Goal: Task Accomplishment & Management: Manage account settings

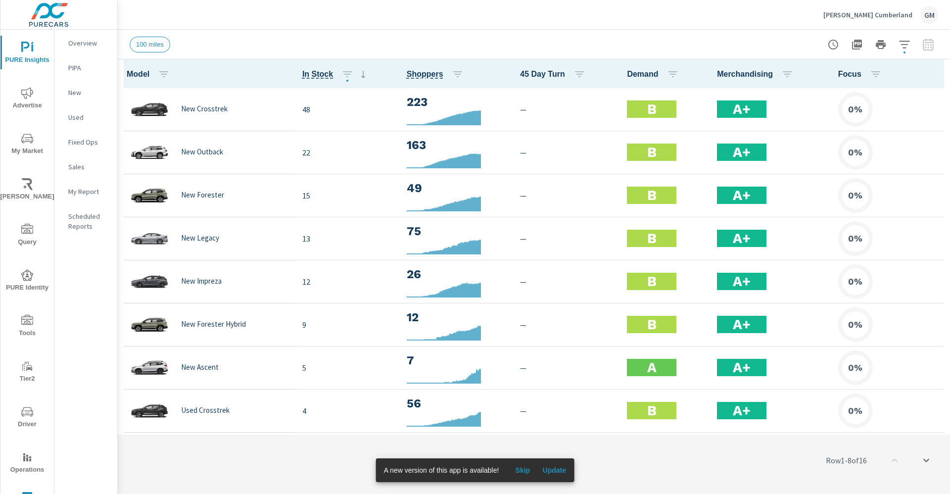
scroll to position [0, 0]
click at [903, 42] on icon "button" at bounding box center [904, 45] width 12 height 12
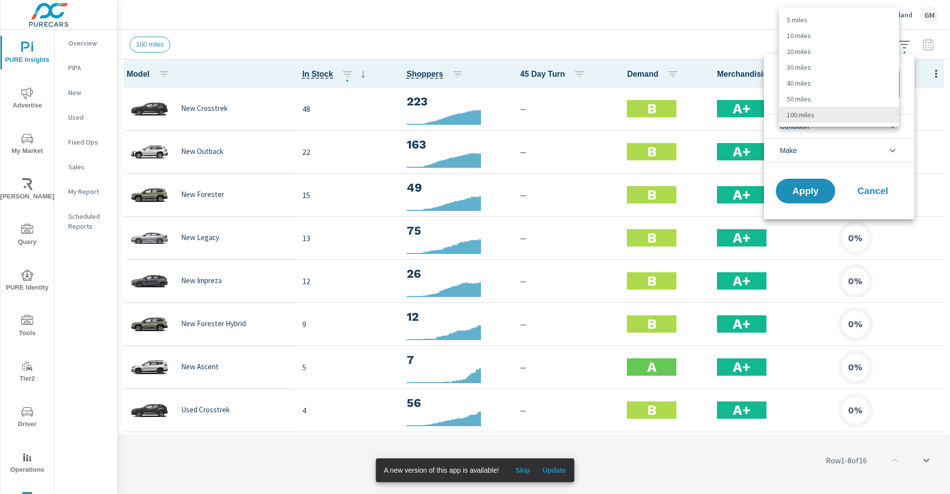
click at [811, 82] on body "PURE Insights Advertise My Market [PERSON_NAME] Query PURE Identity Tools Tier2…" at bounding box center [475, 247] width 950 height 494
click at [861, 193] on div at bounding box center [475, 247] width 950 height 494
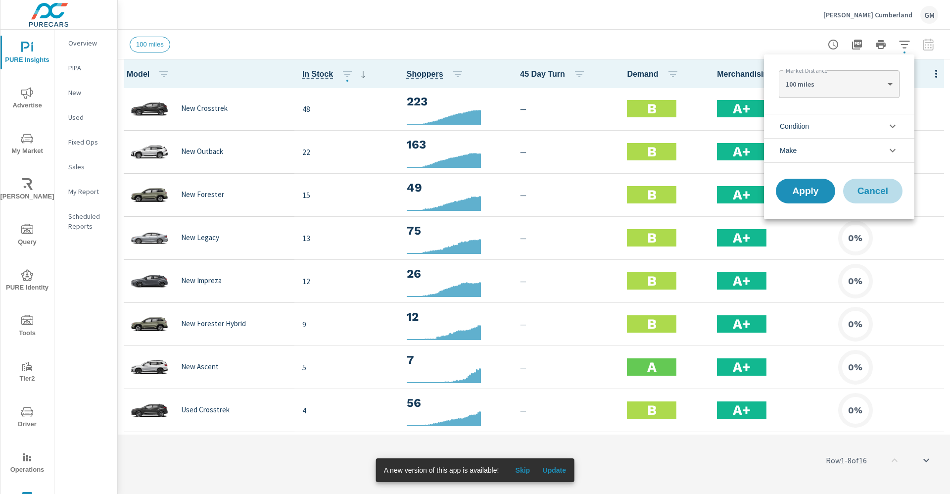
click at [859, 186] on span "Cancel" at bounding box center [873, 190] width 40 height 9
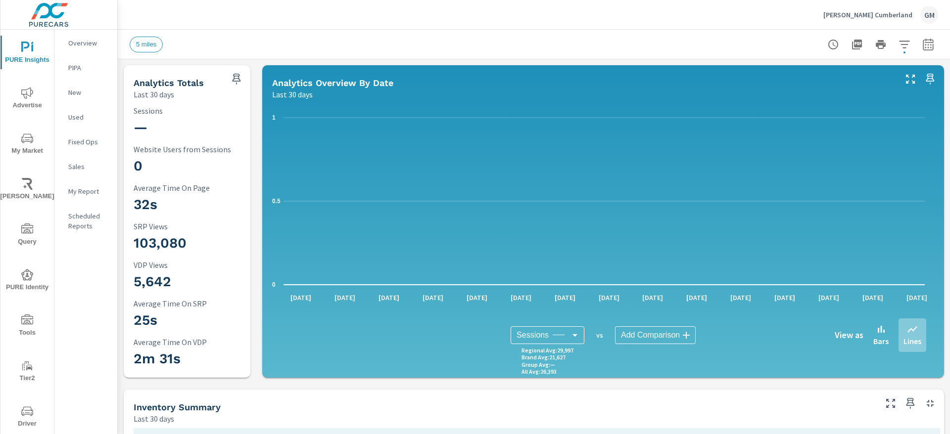
scroll to position [0, 0]
click at [899, 17] on p "[PERSON_NAME] Cumberland" at bounding box center [867, 14] width 89 height 9
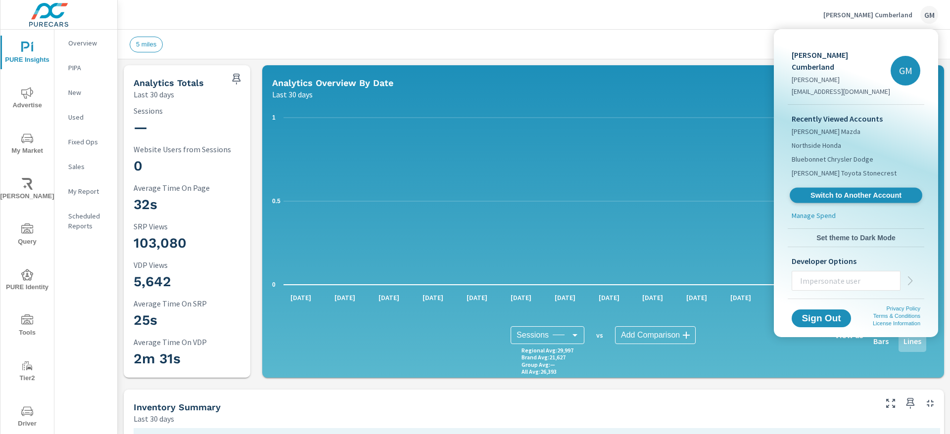
click at [859, 189] on link "Switch to Another Account" at bounding box center [855, 195] width 133 height 15
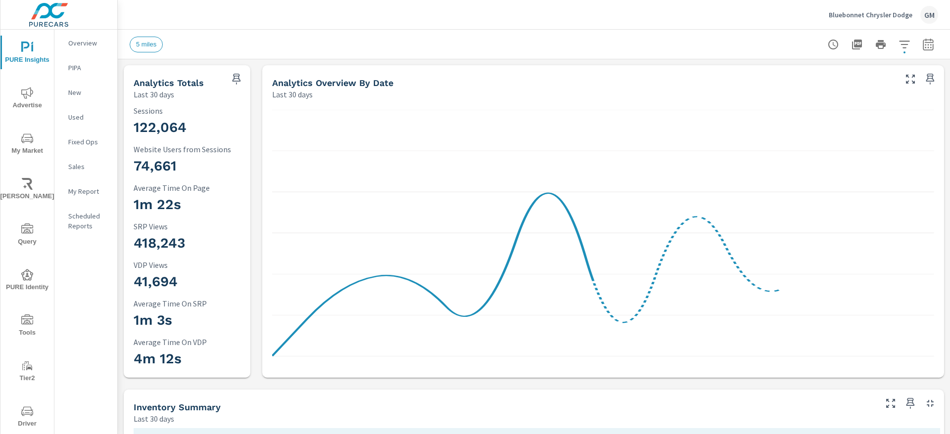
scroll to position [0, 0]
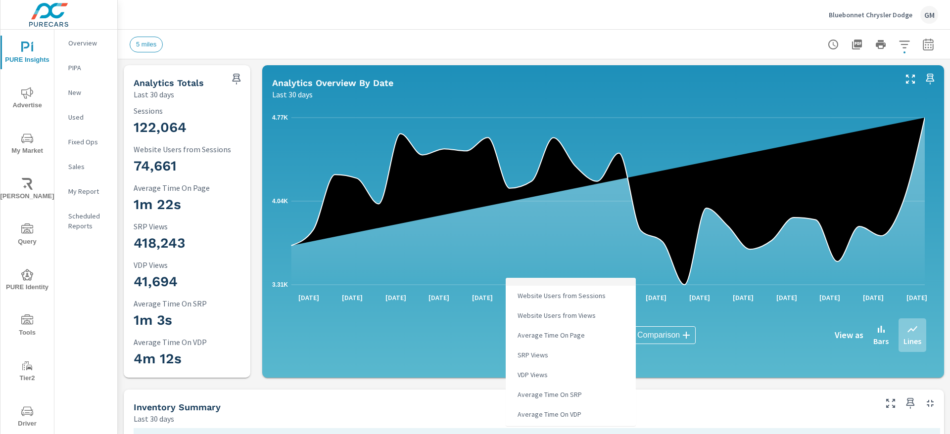
click at [521, 337] on body "PURE Insights Advertise My Market Riley AI Query PURE Identity Tools Tier2 Driv…" at bounding box center [475, 217] width 950 height 434
click at [447, 334] on div at bounding box center [475, 217] width 950 height 434
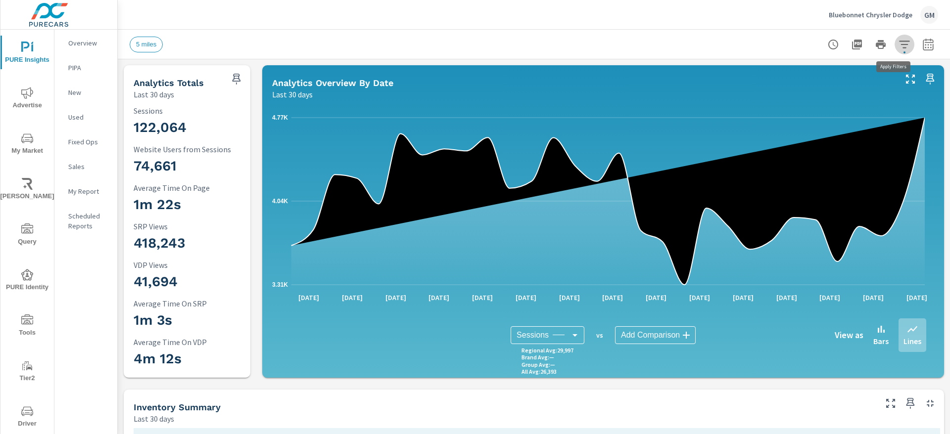
click at [898, 42] on icon "button" at bounding box center [904, 45] width 12 height 12
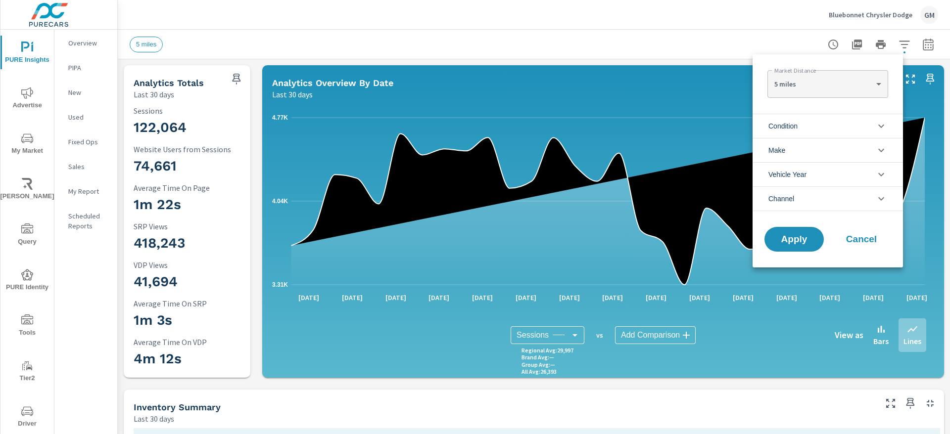
click at [802, 83] on body "PURE Insights Advertise My Market Riley AI Query PURE Identity Tools Tier2 Driv…" at bounding box center [475, 217] width 950 height 434
click at [802, 98] on li "10 miles" at bounding box center [827, 100] width 120 height 16
click at [795, 82] on body "PURE Insights Advertise My Market Riley AI Query PURE Identity Tools Tier2 Driv…" at bounding box center [475, 217] width 950 height 434
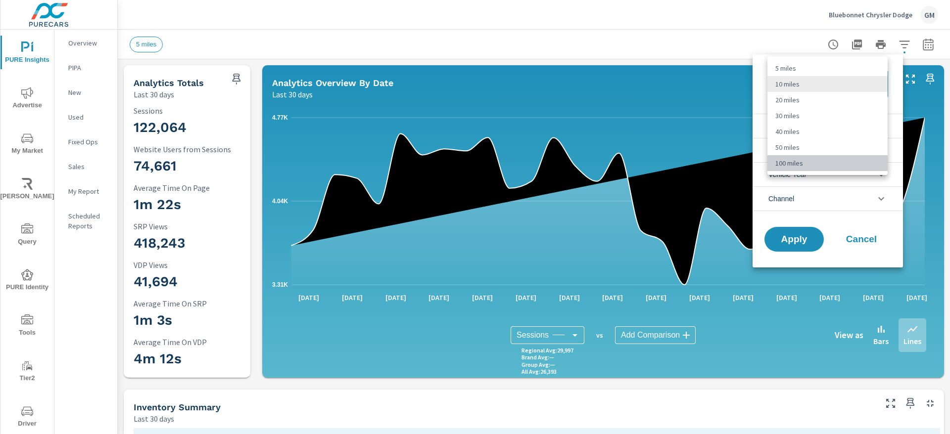
click at [790, 167] on li "100 miles" at bounding box center [827, 163] width 120 height 16
type Distance "100"
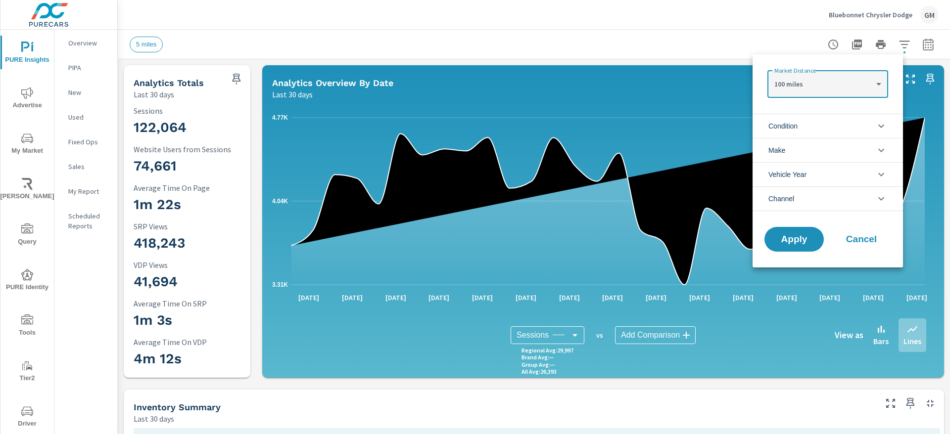
click at [798, 239] on span "Apply" at bounding box center [794, 239] width 40 height 9
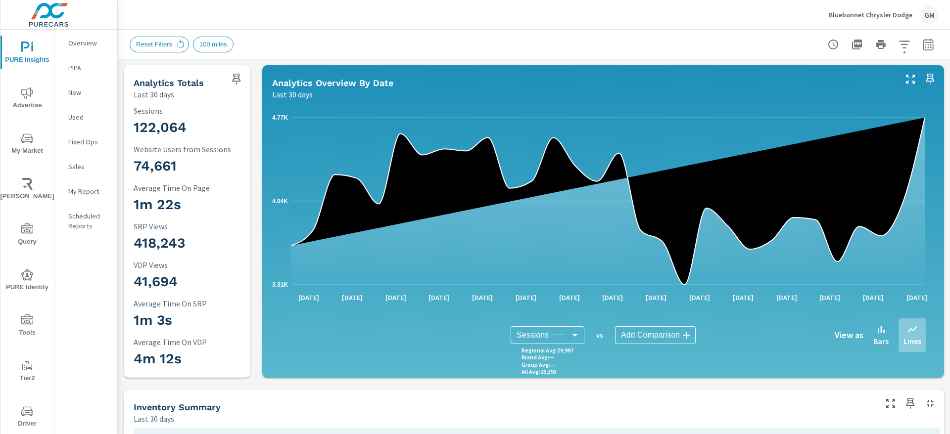
scroll to position [0, 0]
click at [172, 41] on span "Reset Filters" at bounding box center [154, 44] width 48 height 7
click at [887, 15] on p "Bluebonnet Chrysler Dodge" at bounding box center [871, 14] width 84 height 9
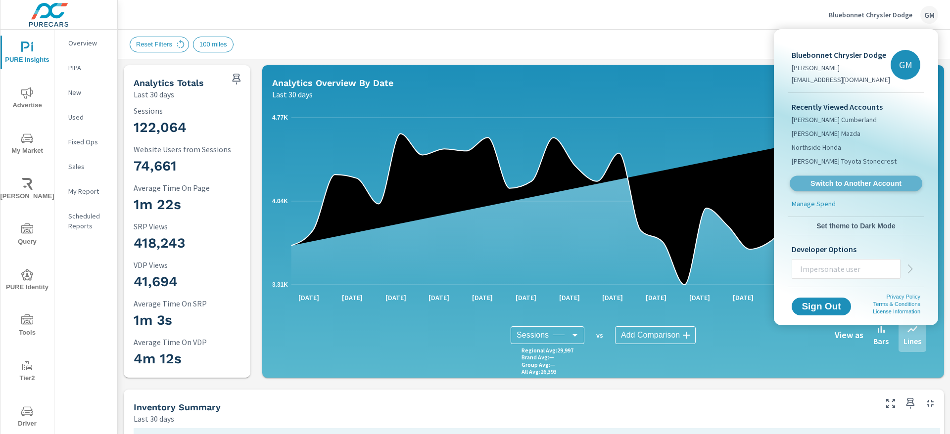
click at [837, 179] on span "Switch to Another Account" at bounding box center [855, 183] width 121 height 9
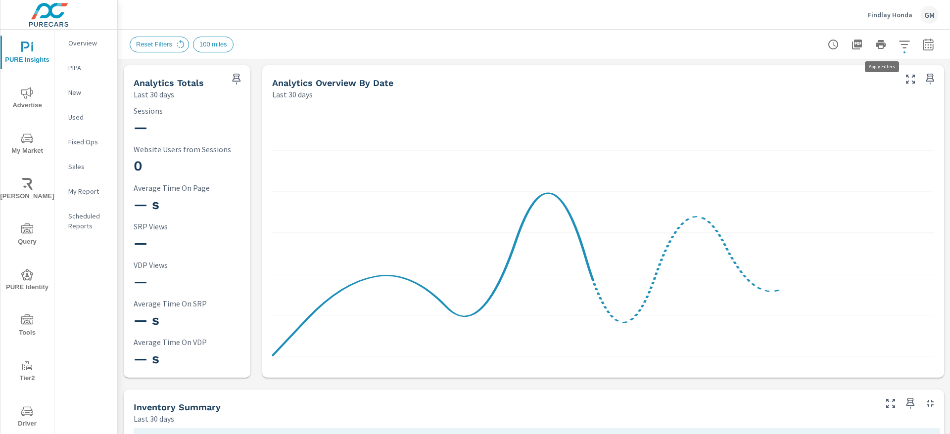
scroll to position [0, 0]
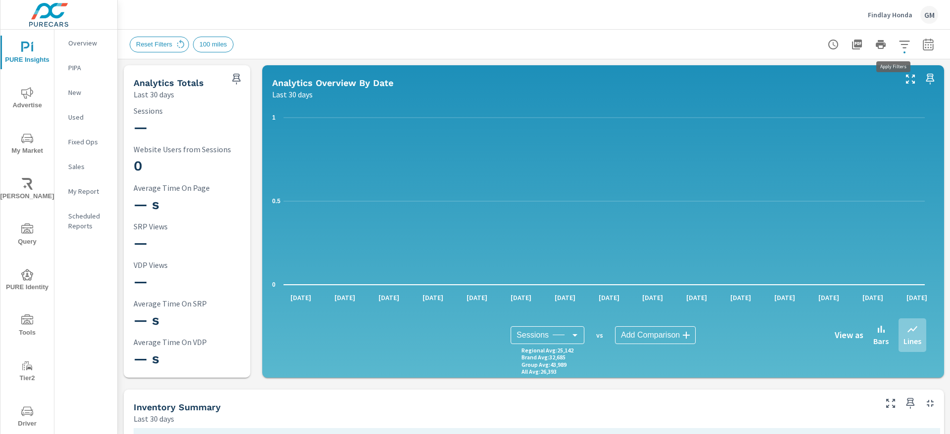
click at [898, 40] on icon "button" at bounding box center [904, 45] width 12 height 12
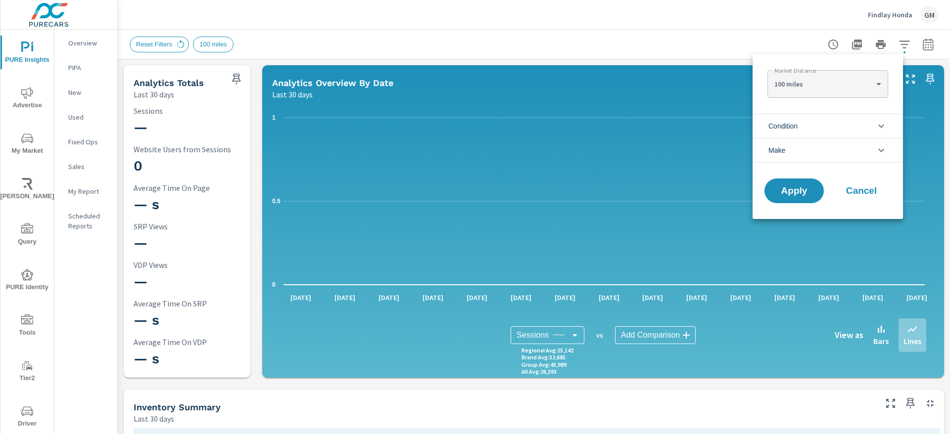
click at [842, 89] on body "PURE Insights Advertise My Market Riley AI Query PURE Identity Tools Tier2 Driv…" at bounding box center [475, 217] width 950 height 434
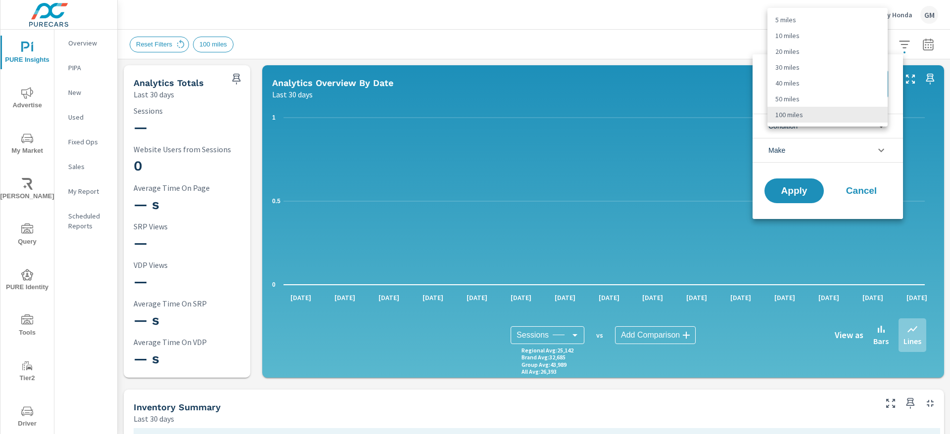
click at [816, 28] on li "10 miles" at bounding box center [827, 36] width 120 height 16
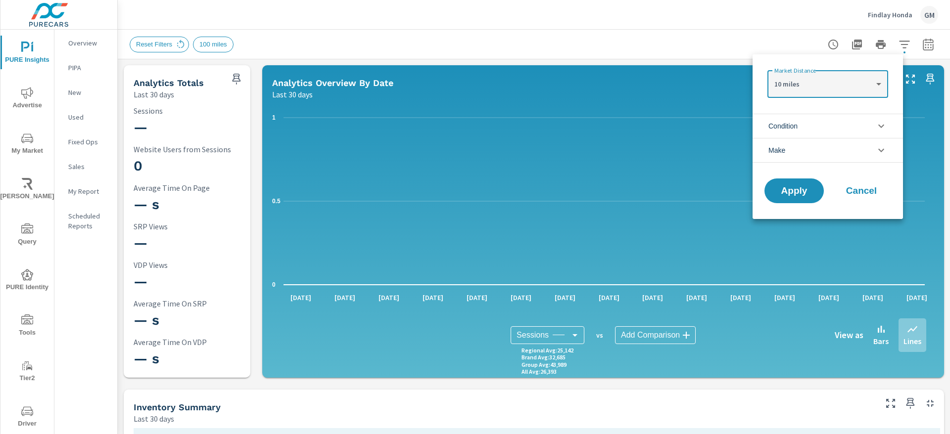
click at [824, 80] on body "PURE Insights Advertise My Market Riley AI Query PURE Identity Tools Tier2 Driv…" at bounding box center [475, 217] width 950 height 434
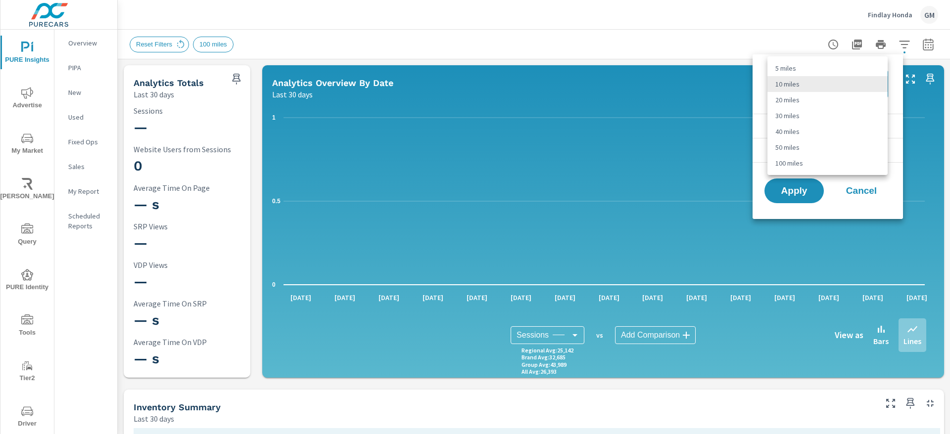
click at [805, 68] on li "5 miles" at bounding box center [827, 68] width 120 height 16
type Distance "5"
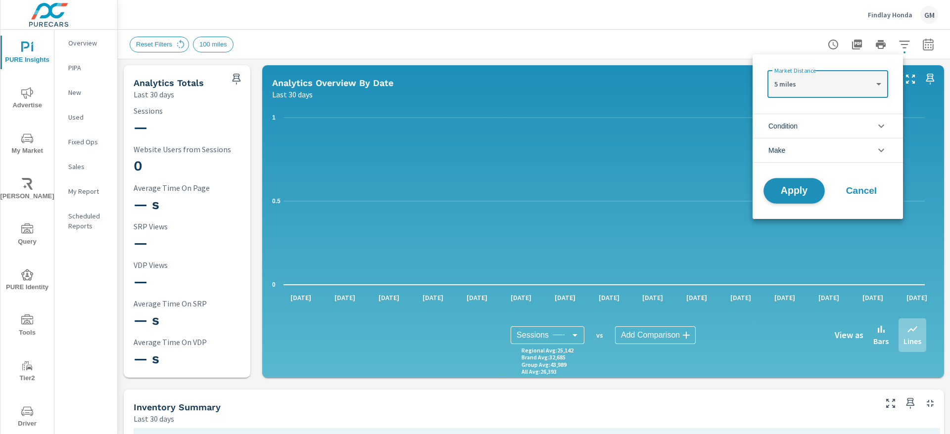
click at [787, 190] on span "Apply" at bounding box center [794, 190] width 41 height 9
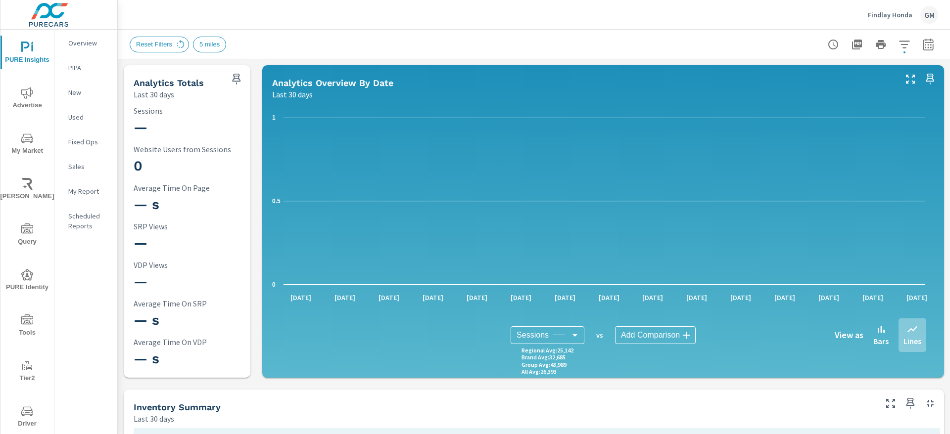
scroll to position [0, 0]
click at [898, 45] on icon "button" at bounding box center [904, 45] width 12 height 12
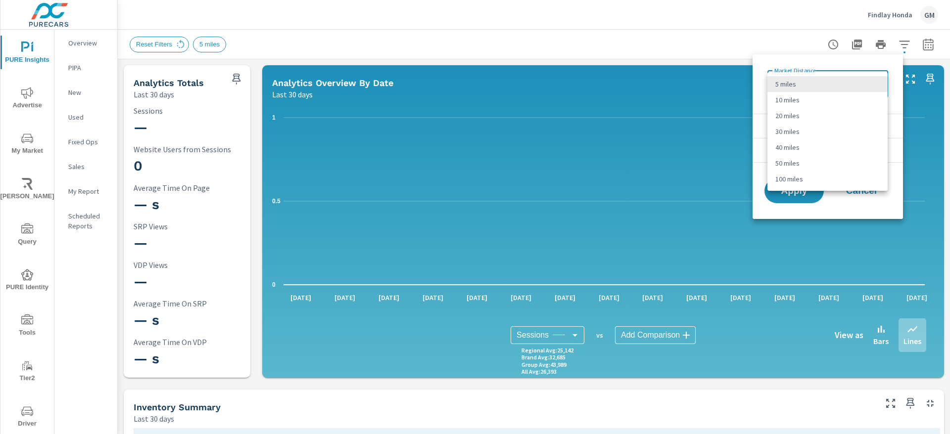
click at [794, 75] on body "PURE Insights Advertise My Market Riley AI Query PURE Identity Tools Tier2 Driv…" at bounding box center [475, 217] width 950 height 434
click at [794, 178] on li "100 miles" at bounding box center [827, 179] width 120 height 16
type Distance "100"
